Goal: Download file/media

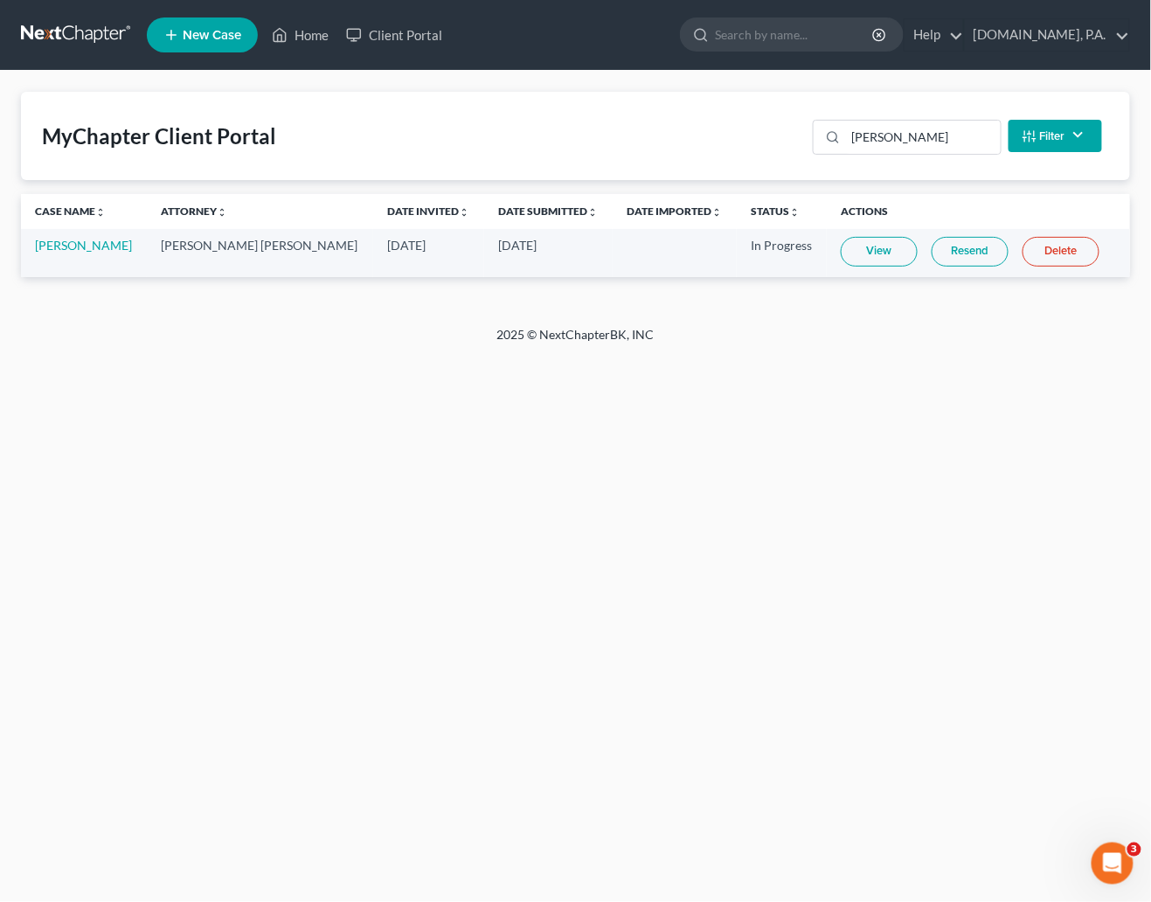
click at [85, 30] on link at bounding box center [77, 34] width 112 height 31
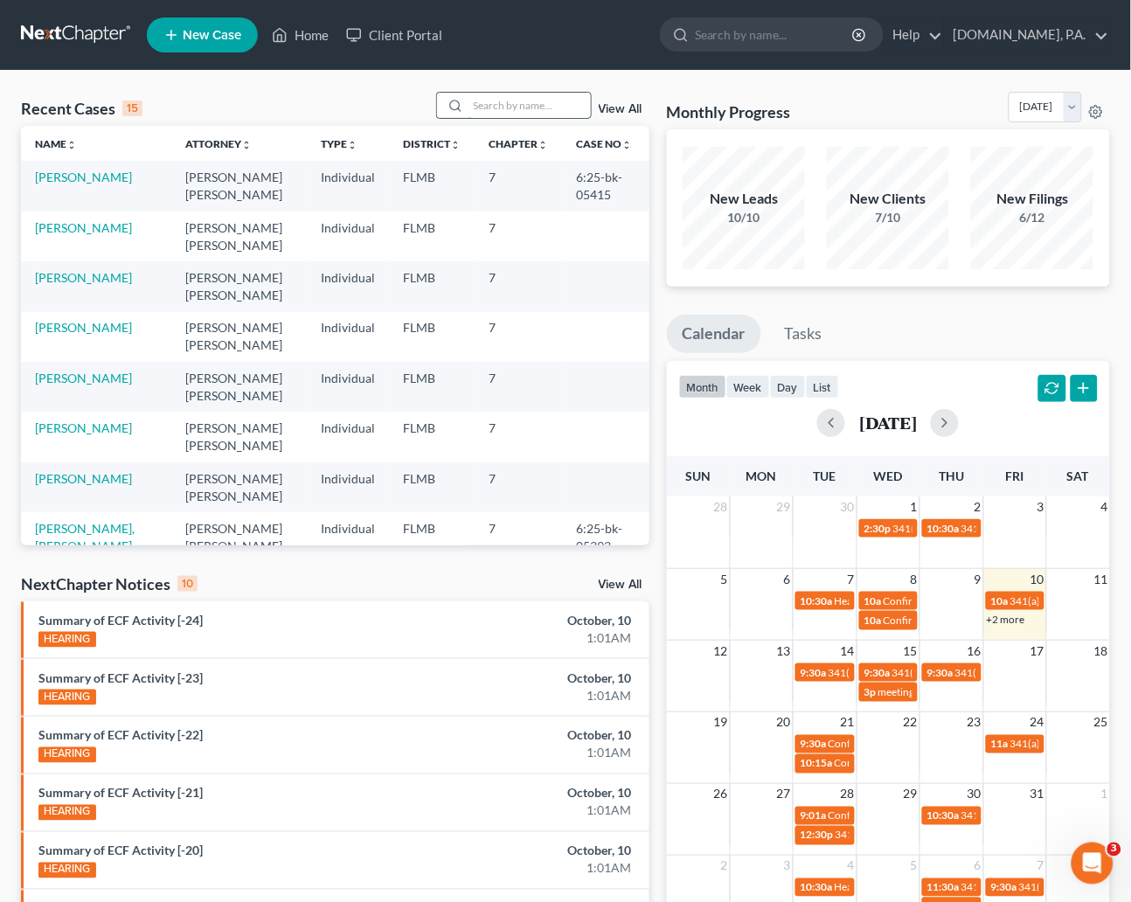
click at [494, 101] on input "search" at bounding box center [529, 105] width 122 height 25
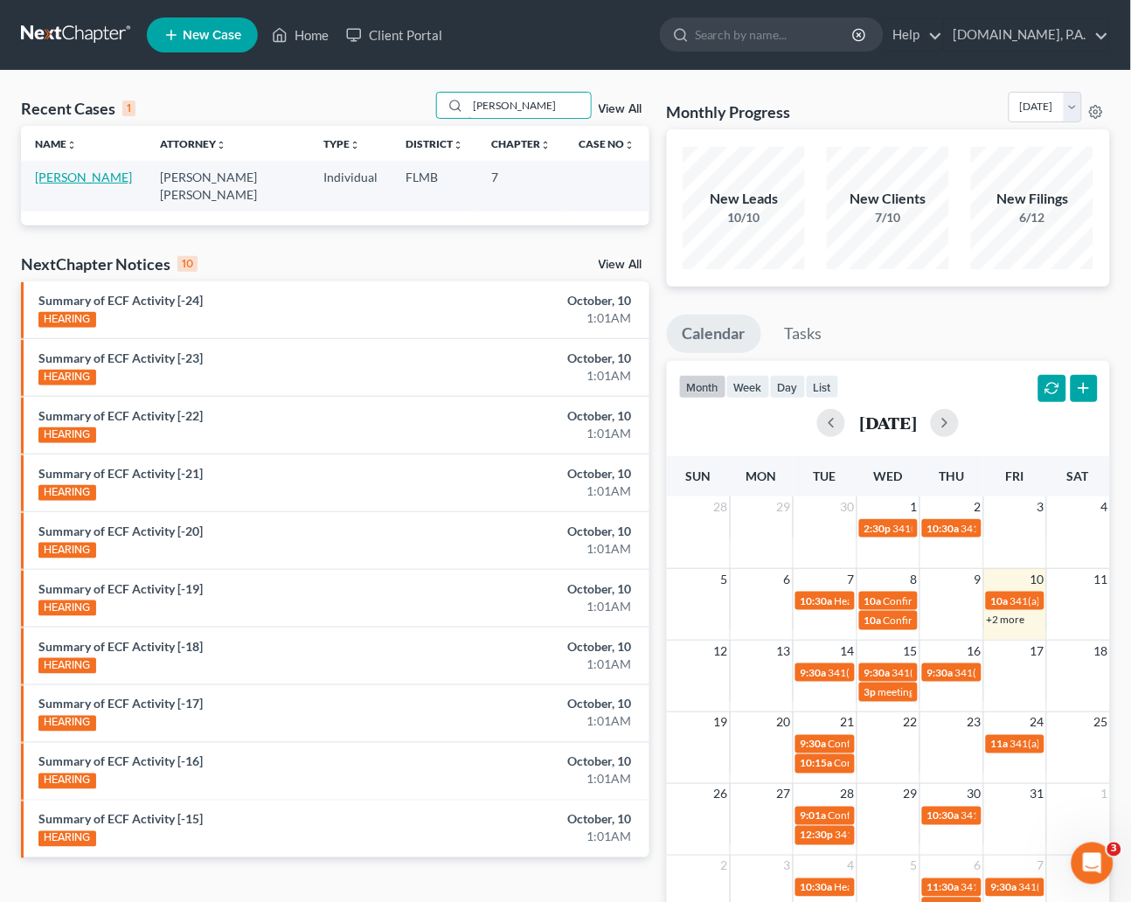
type input "[PERSON_NAME]"
click at [66, 178] on link "[PERSON_NAME]" at bounding box center [83, 177] width 97 height 15
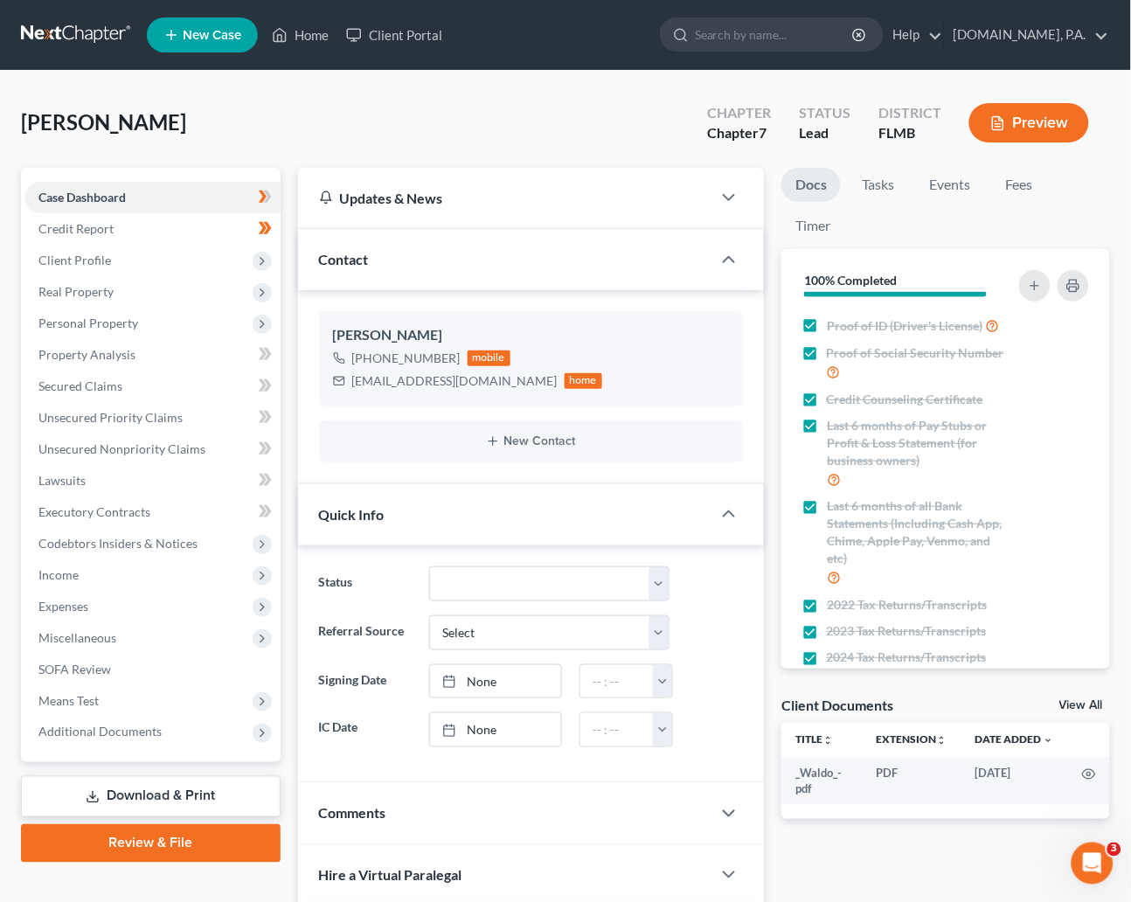
click at [144, 796] on link "Download & Print" at bounding box center [151, 796] width 260 height 41
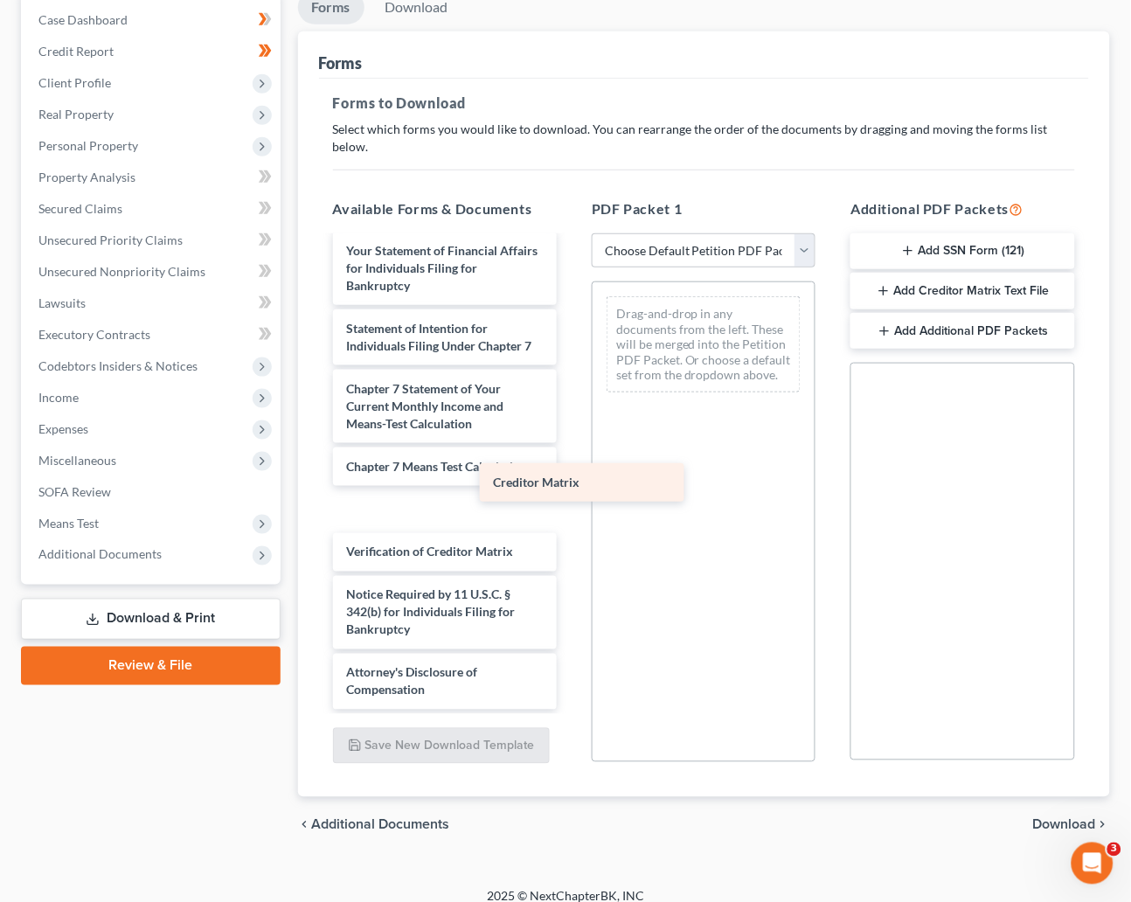
scroll to position [669, 0]
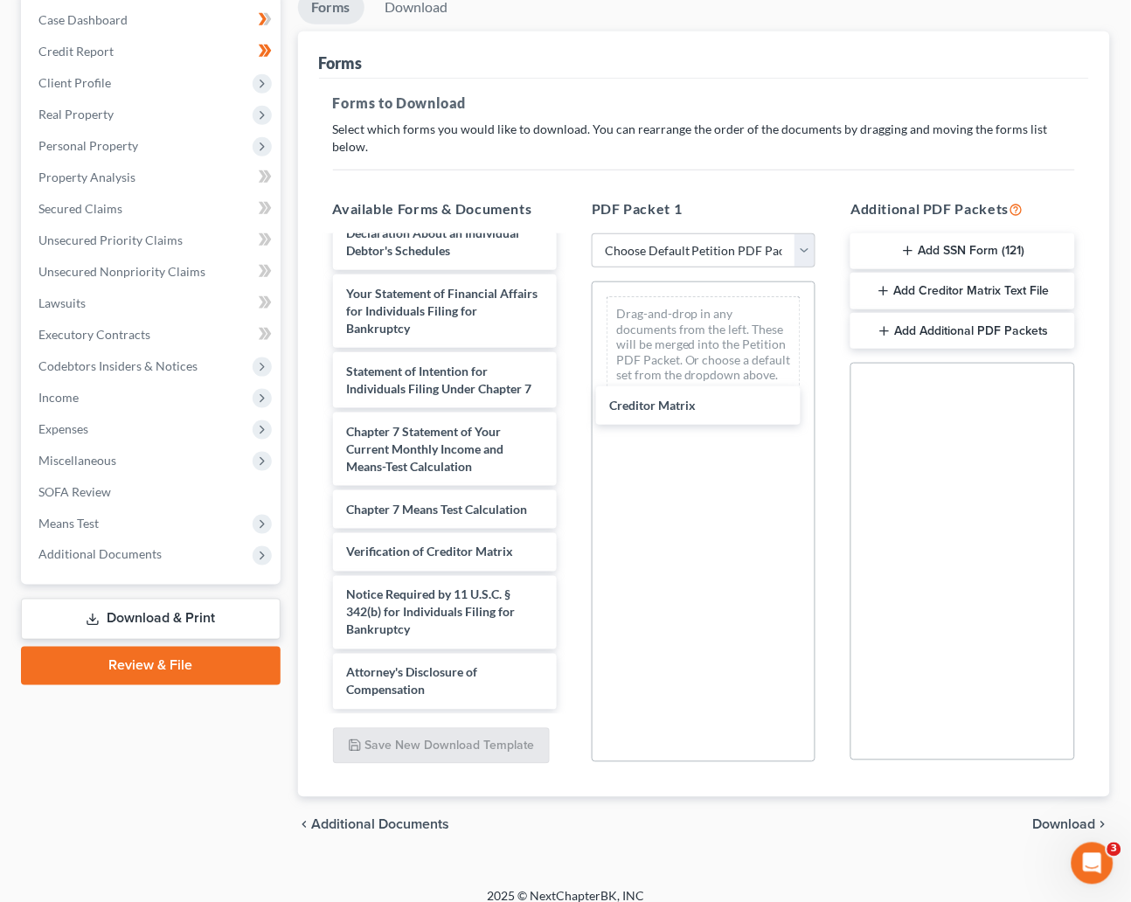
drag, startPoint x: 396, startPoint y: 489, endPoint x: 660, endPoint y: 398, distance: 279.1
click at [571, 404] on div "Creditor Matrix _Waldo_-pdf Voluntary Petition for Individuals Filing for Bankr…" at bounding box center [445, 173] width 252 height 1071
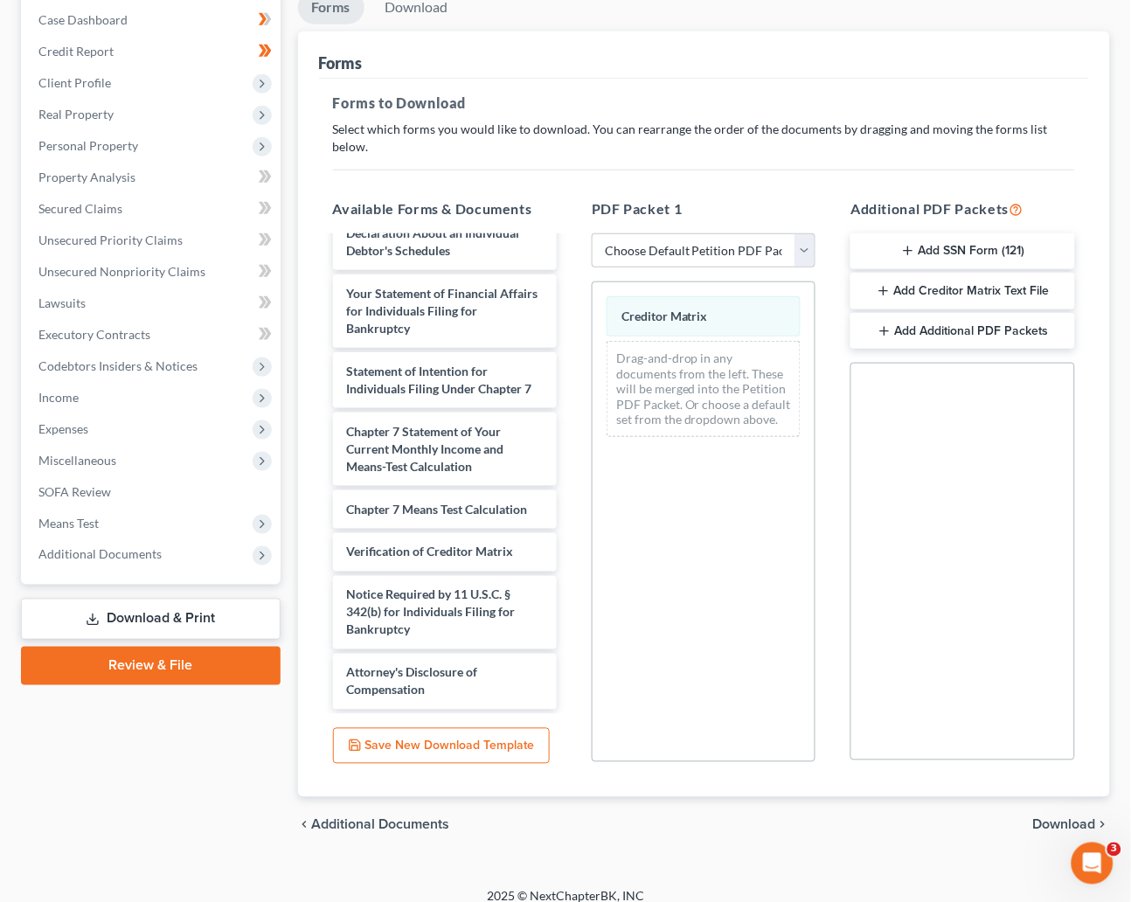
click at [1076, 818] on span "Download" at bounding box center [1064, 825] width 63 height 14
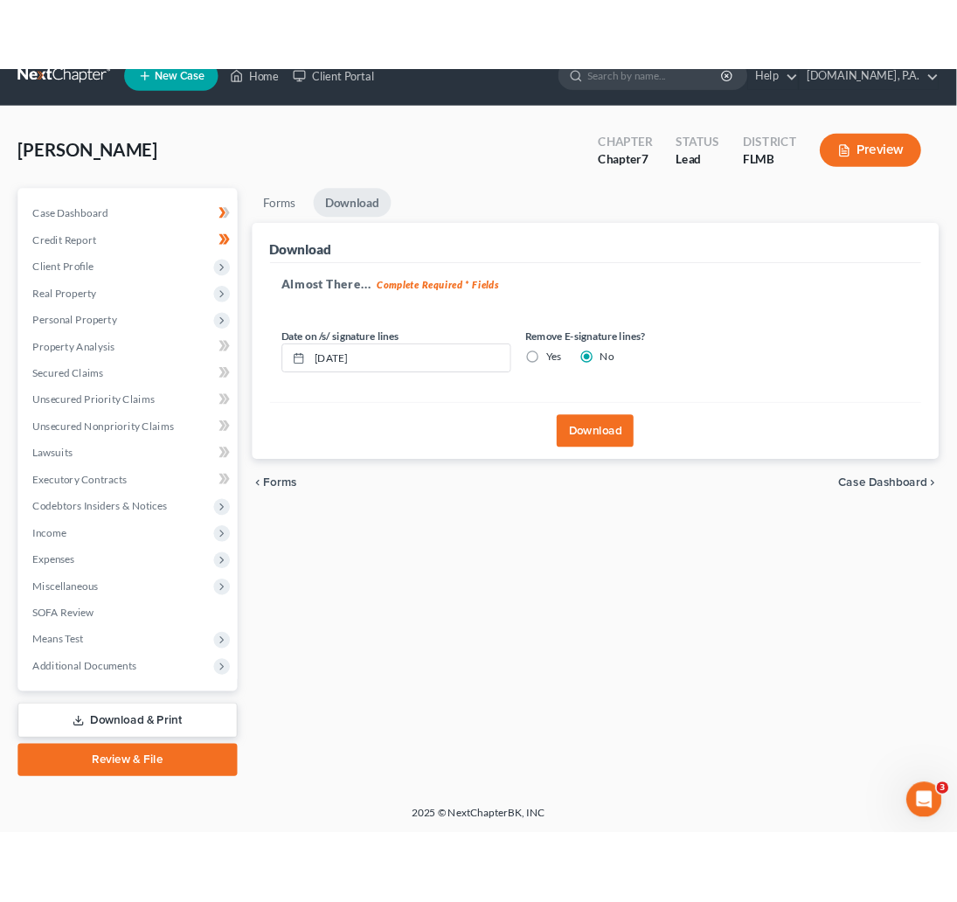
scroll to position [25, 0]
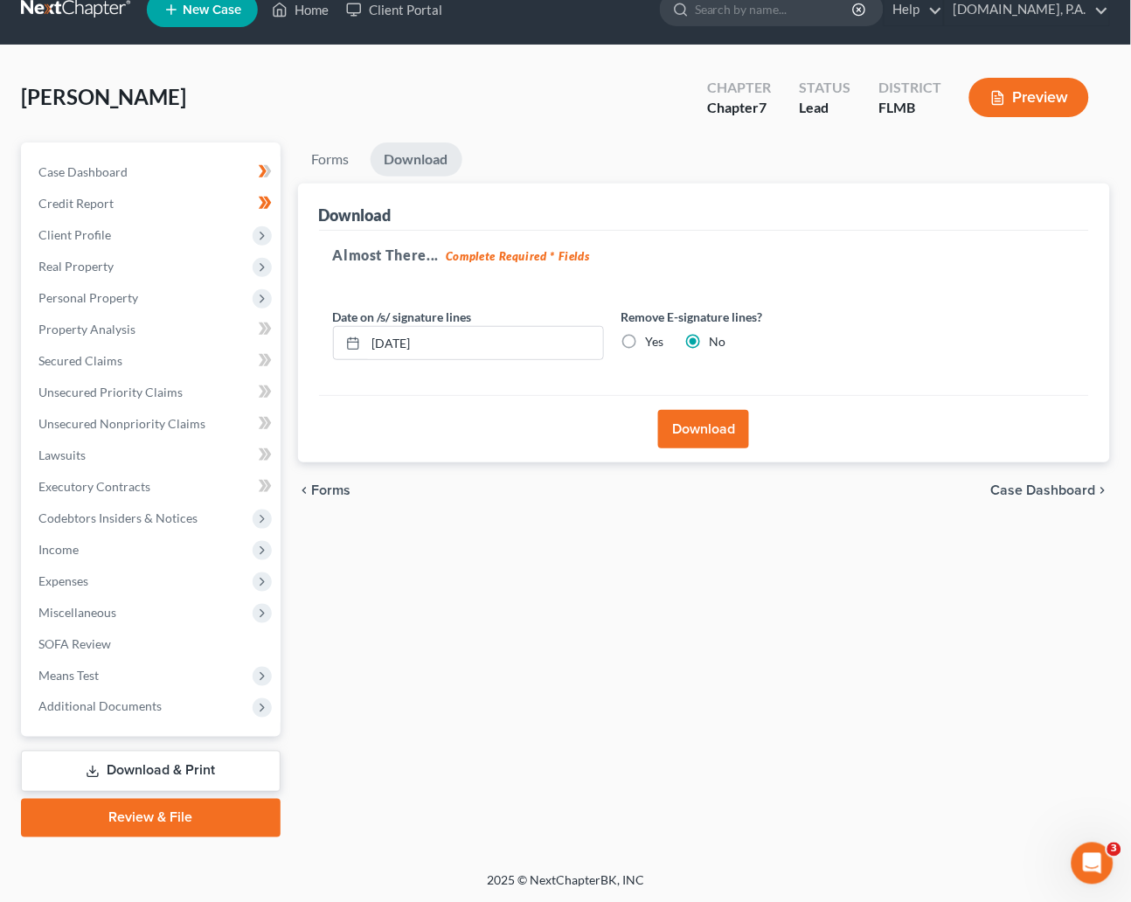
click at [690, 426] on button "Download" at bounding box center [703, 429] width 91 height 38
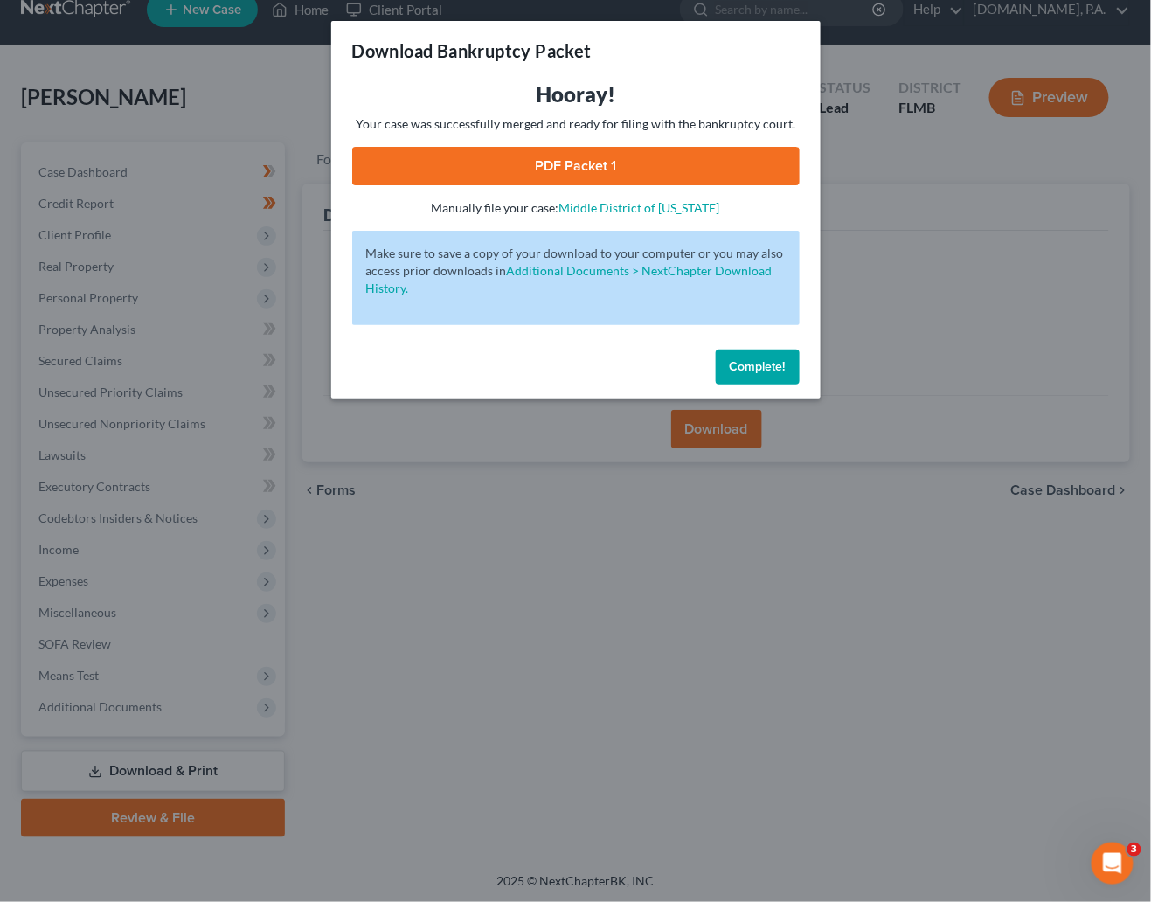
click at [560, 164] on link "PDF Packet 1" at bounding box center [575, 166] width 447 height 38
click at [763, 367] on span "Complete!" at bounding box center [758, 366] width 56 height 15
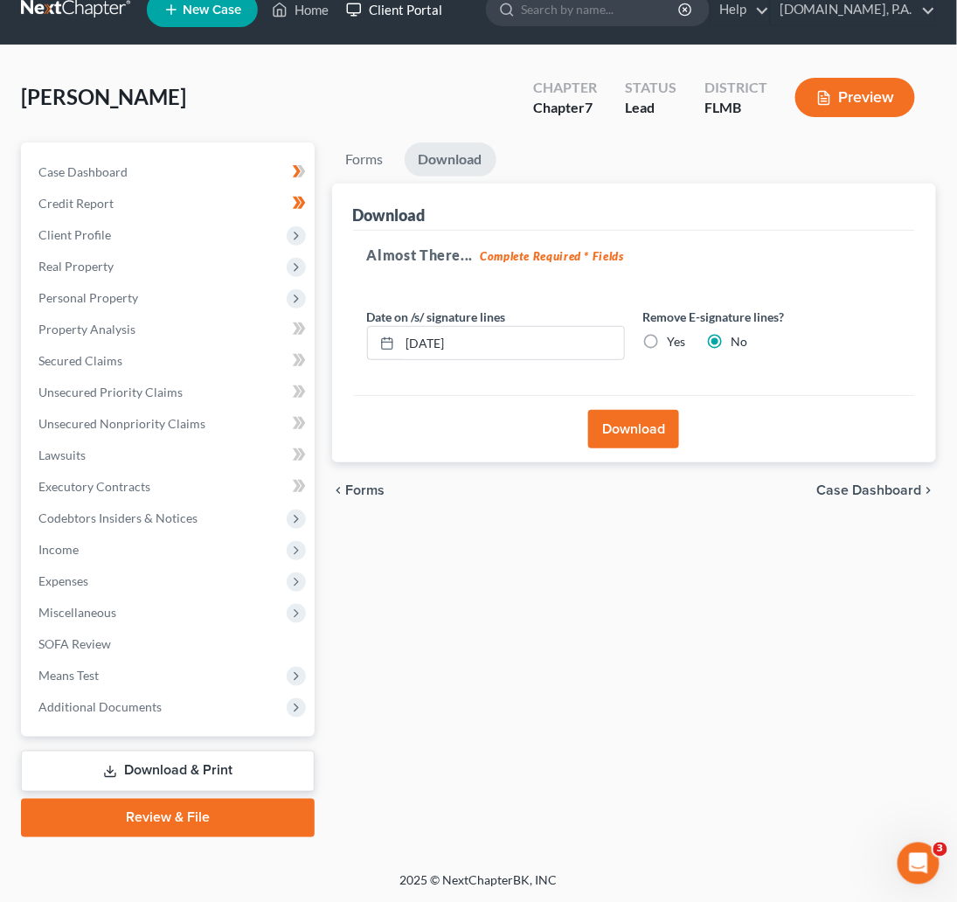
click at [397, 5] on link "Client Portal" at bounding box center [394, 9] width 114 height 31
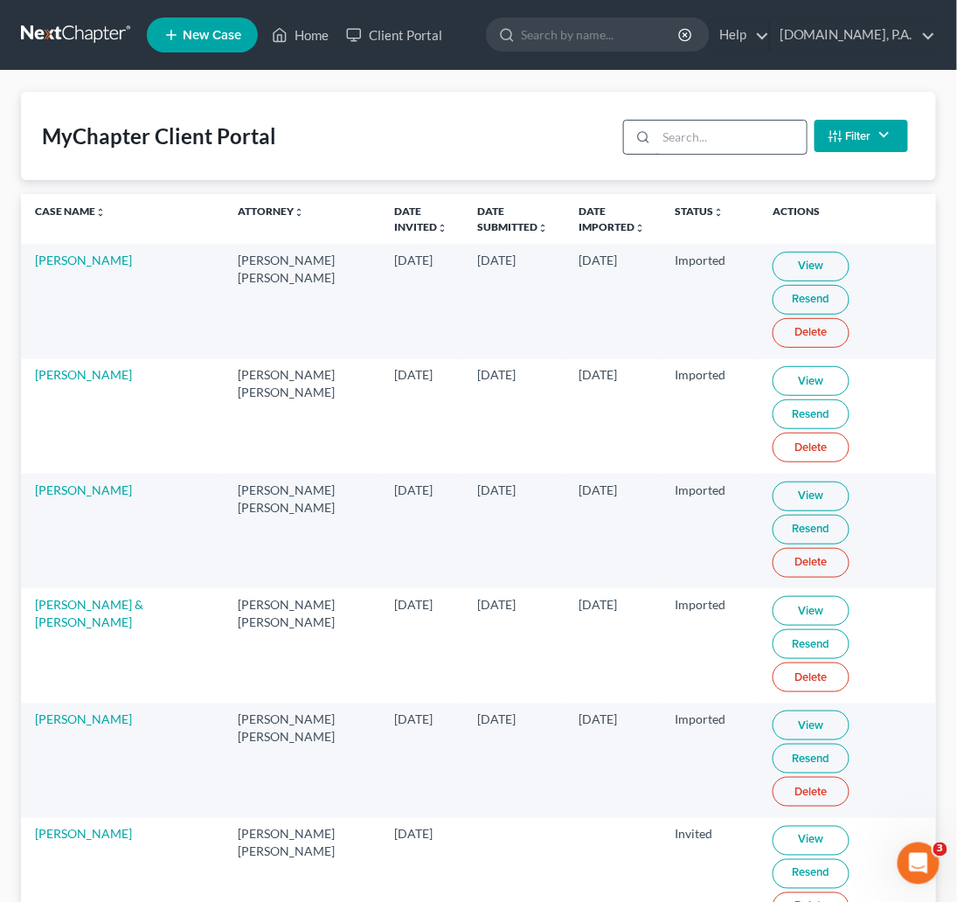
click at [670, 131] on input "search" at bounding box center [730, 137] width 149 height 33
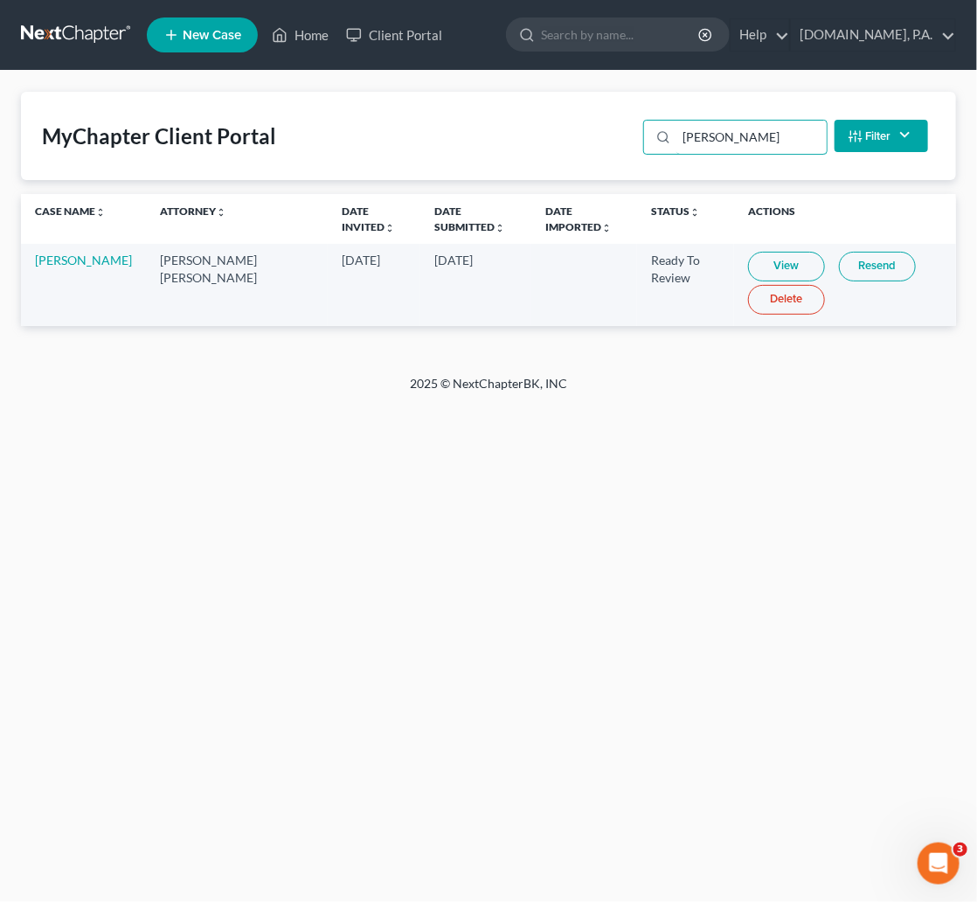
type input "[PERSON_NAME]"
click at [759, 260] on link "View" at bounding box center [786, 267] width 77 height 30
